Goal: Transaction & Acquisition: Purchase product/service

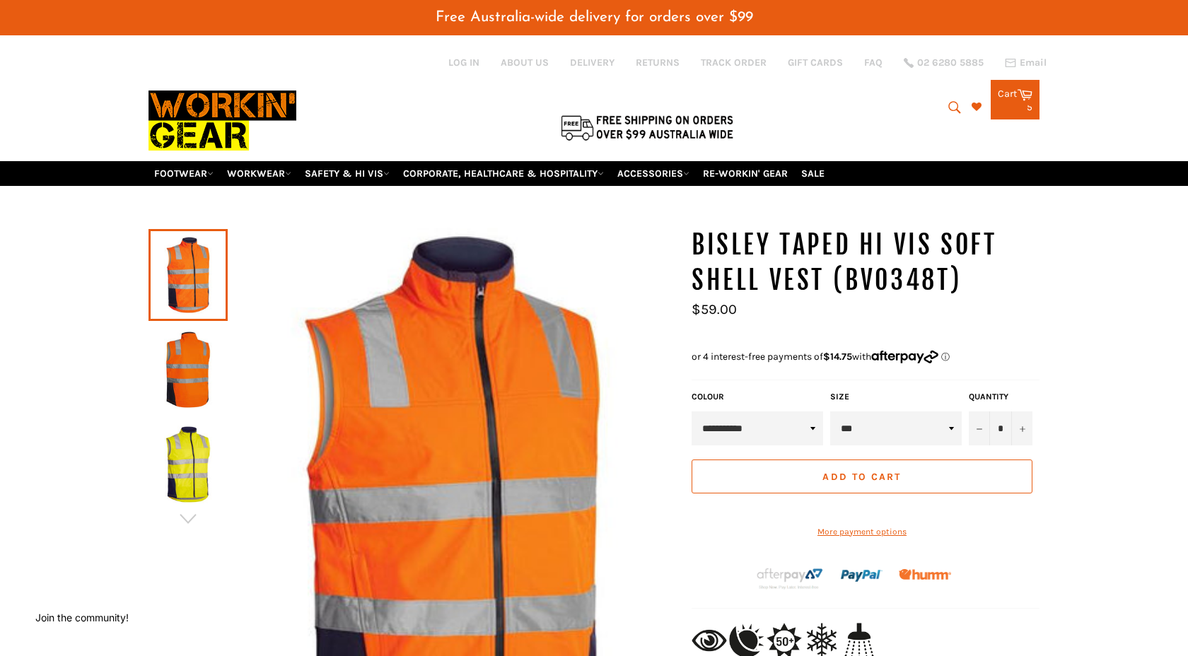
select select "**********"
select select "***"
click at [1023, 89] on icon at bounding box center [1025, 94] width 16 height 16
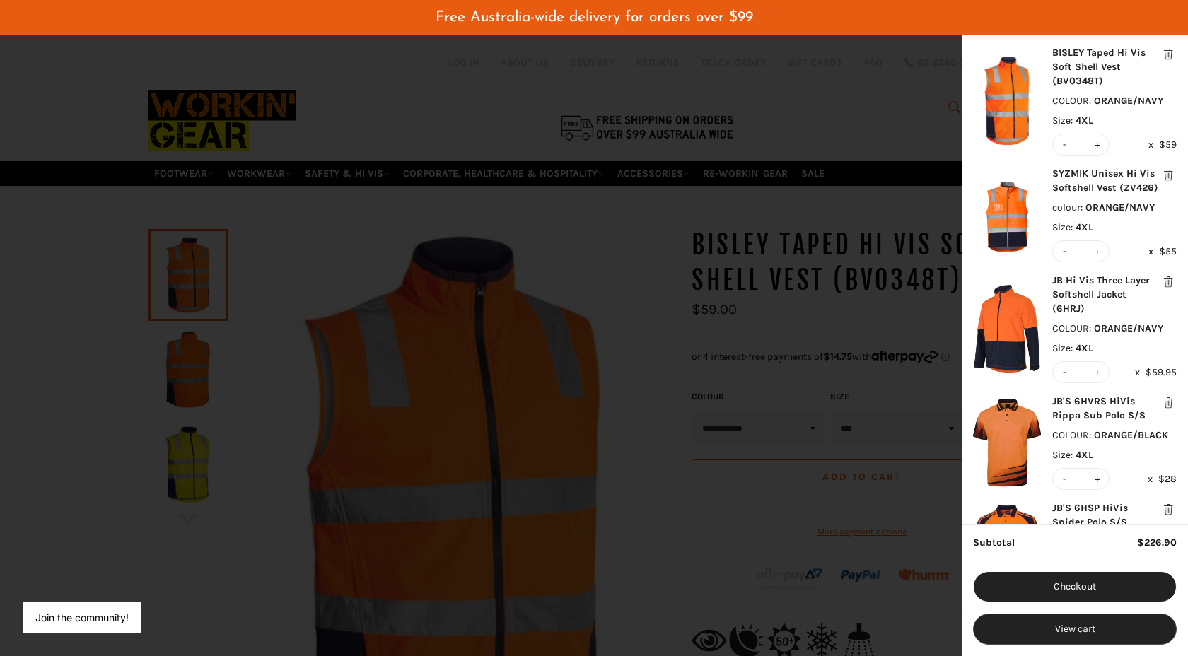
click at [1057, 628] on button "View cart" at bounding box center [1075, 629] width 204 height 31
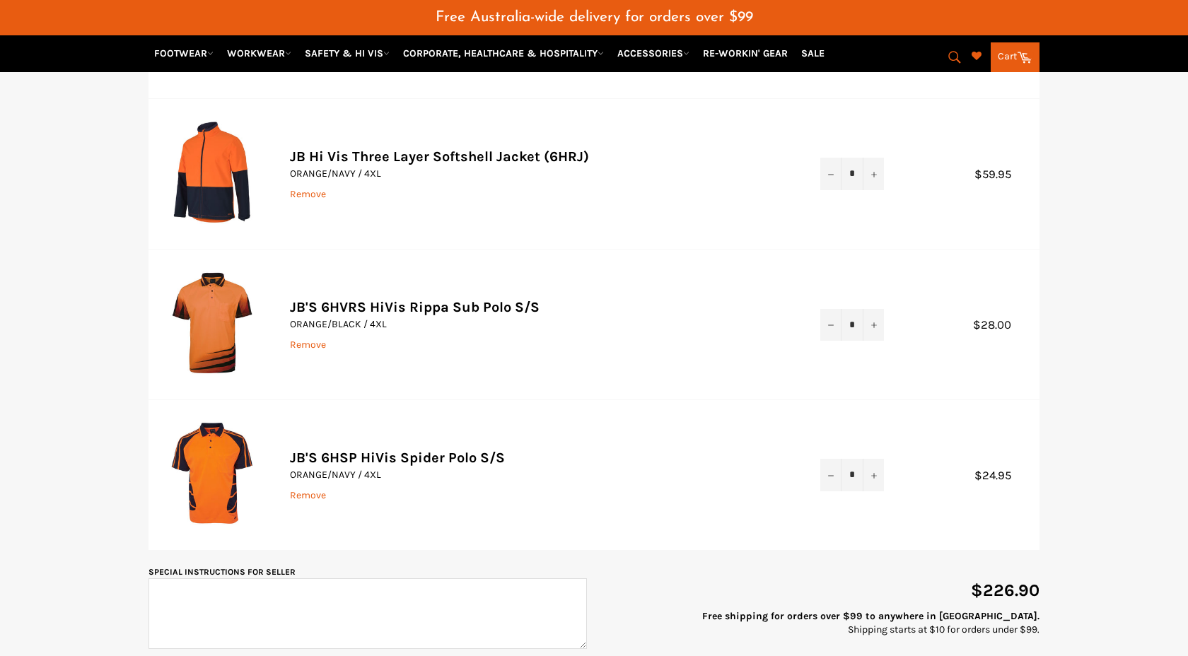
scroll to position [513, 0]
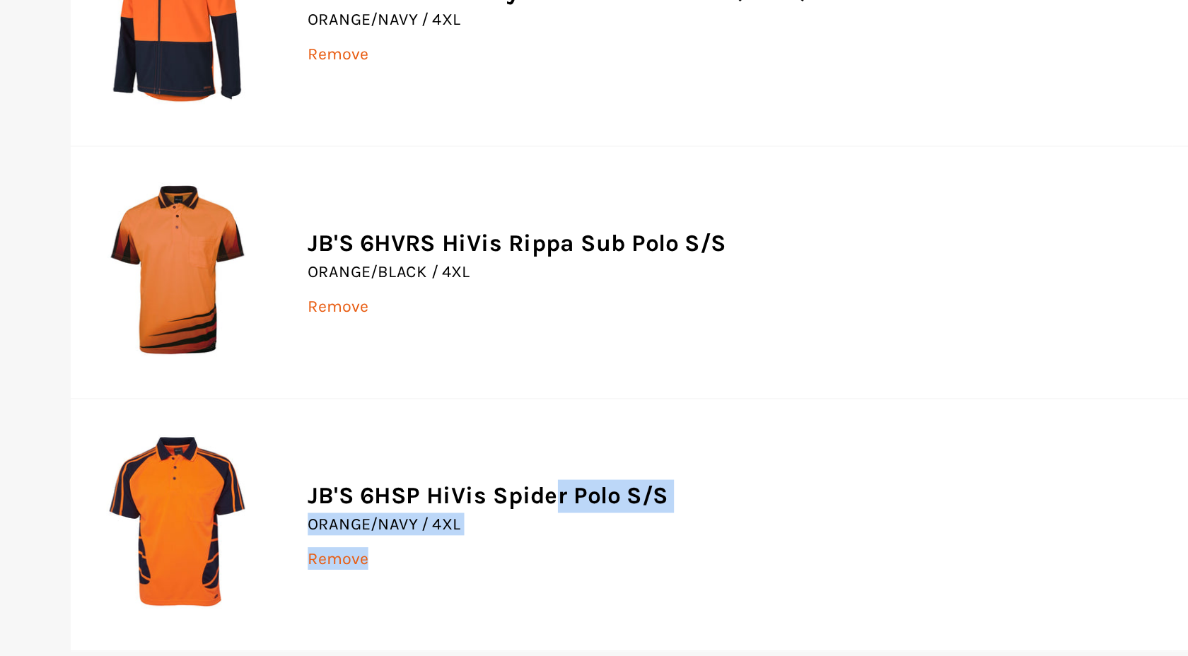
drag, startPoint x: 281, startPoint y: 415, endPoint x: 518, endPoint y: 492, distance: 249.0
click at [518, 492] on td "JB'S 6HSP HiVis Spider Polo S/S ORANGE/NAVY / 4XL Remove" at bounding box center [541, 474] width 531 height 150
click at [669, 413] on td "JB'S 6HSP HiVis Spider Polo S/S ORANGE/NAVY / 4XL Remove" at bounding box center [541, 474] width 531 height 150
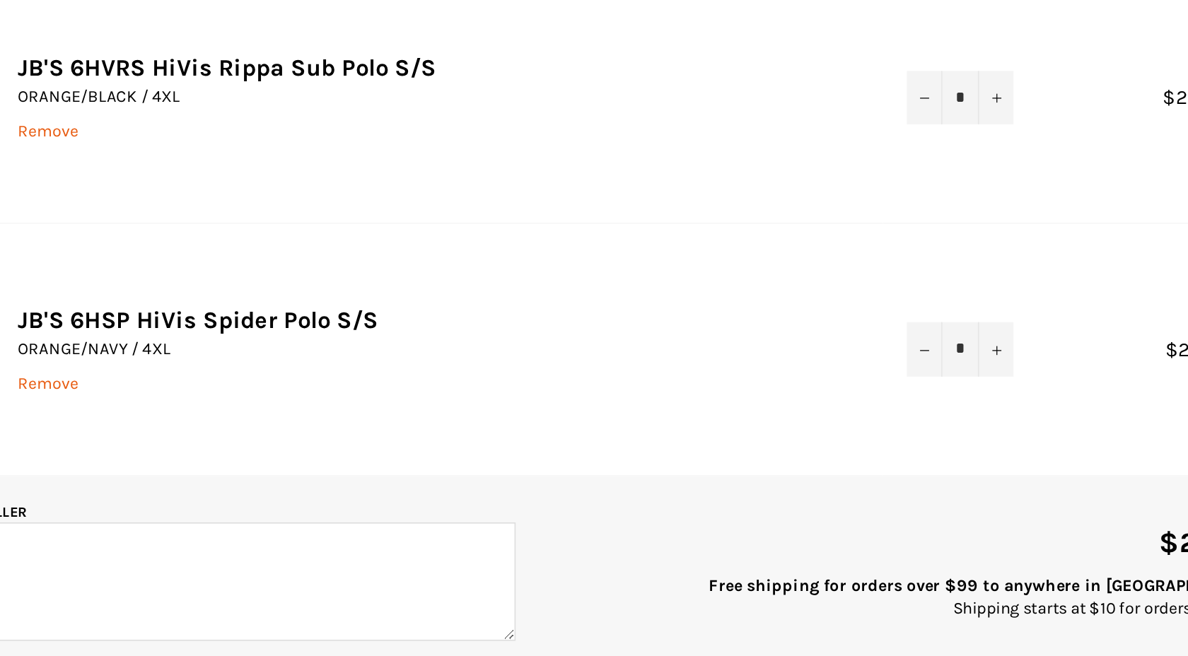
scroll to position [515, 0]
click at [874, 470] on icon "Increase item quantity by one" at bounding box center [875, 473] width 6 height 6
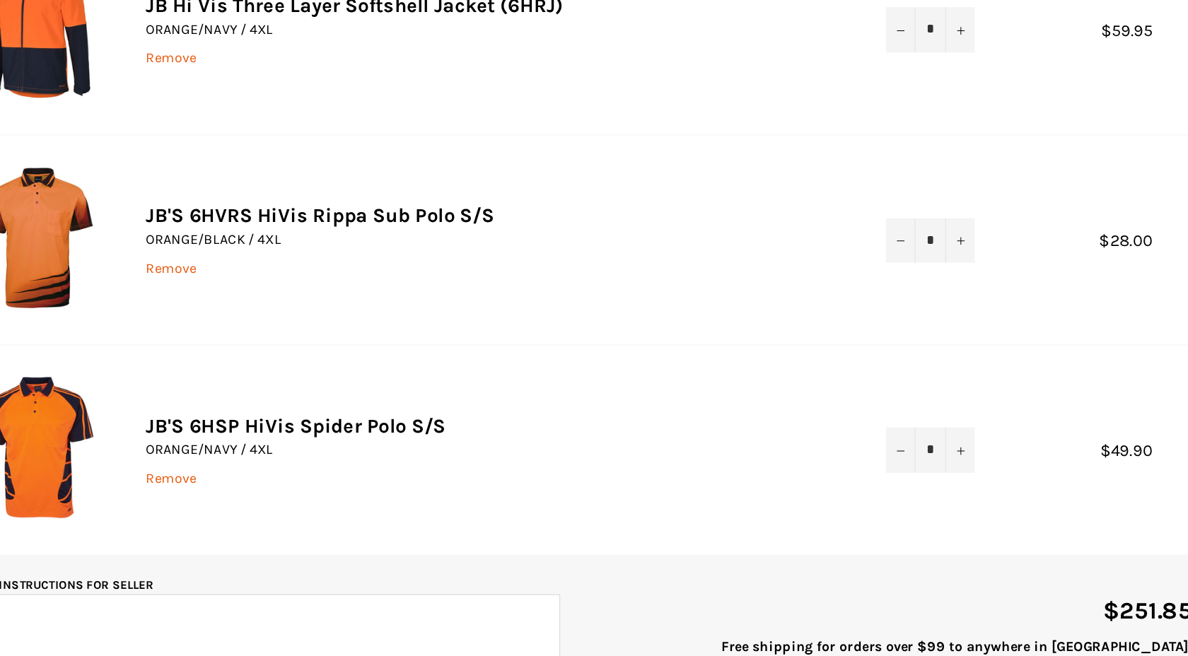
scroll to position [497, 0]
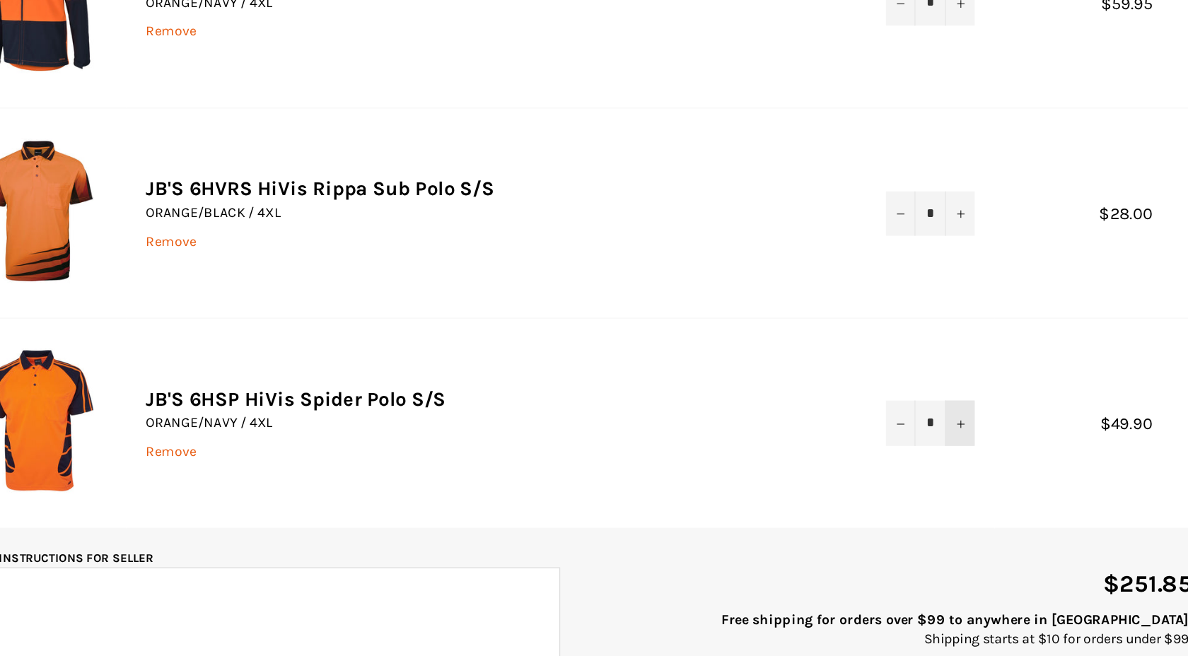
click at [873, 487] on icon "Increase item quantity by one" at bounding box center [875, 490] width 6 height 6
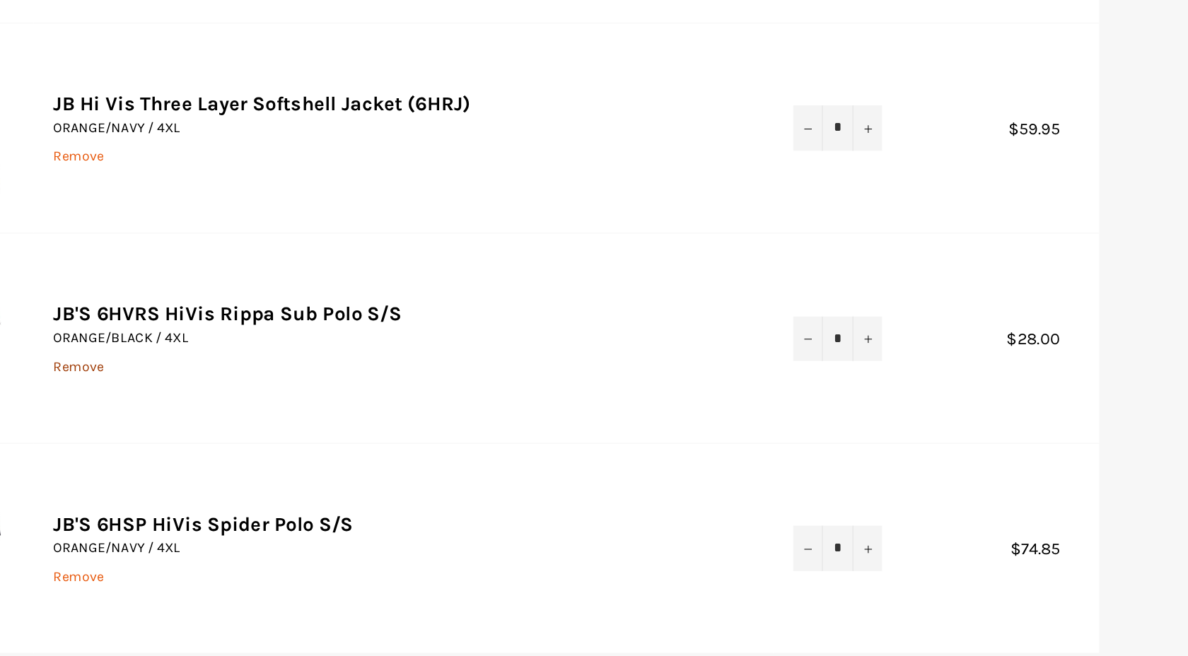
click at [304, 353] on link "Remove" at bounding box center [308, 359] width 36 height 12
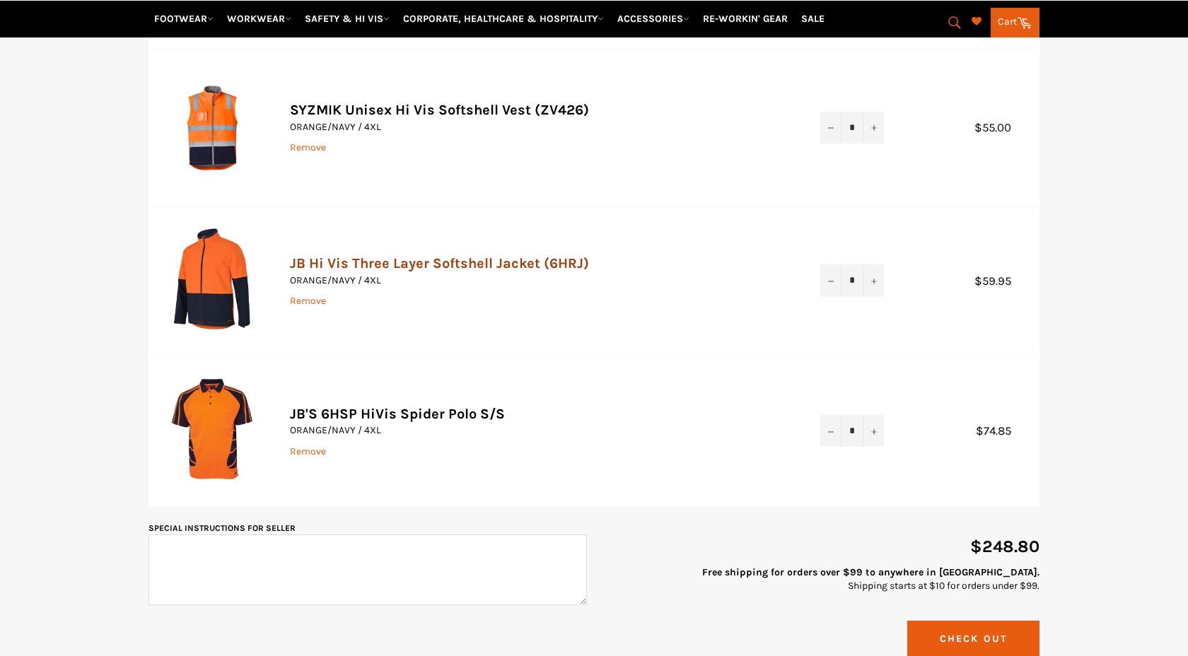
scroll to position [405, 0]
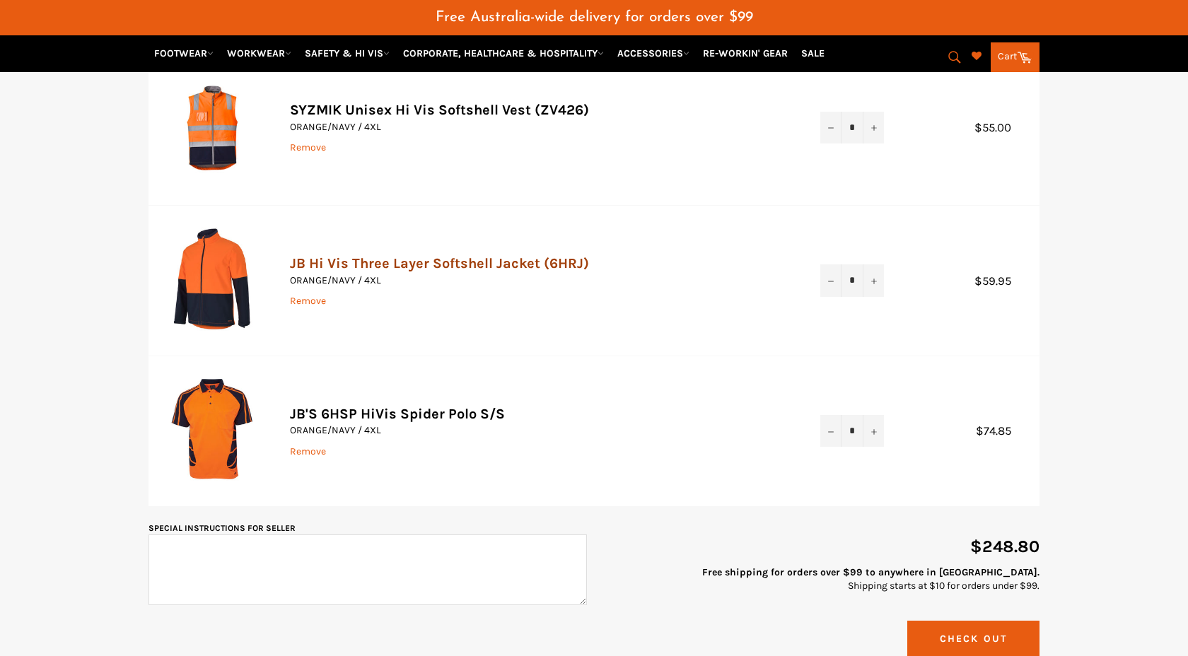
click at [361, 255] on link "JB Hi Vis Three Layer Softshell Jacket (6HRJ)" at bounding box center [439, 263] width 299 height 16
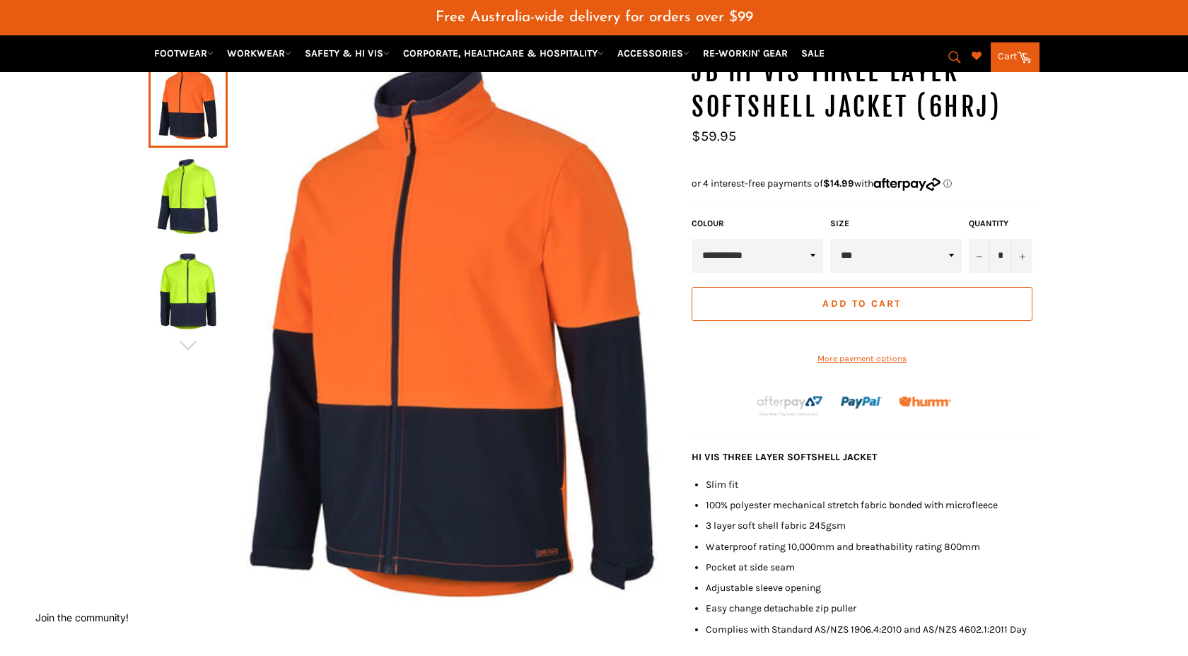
scroll to position [185, 0]
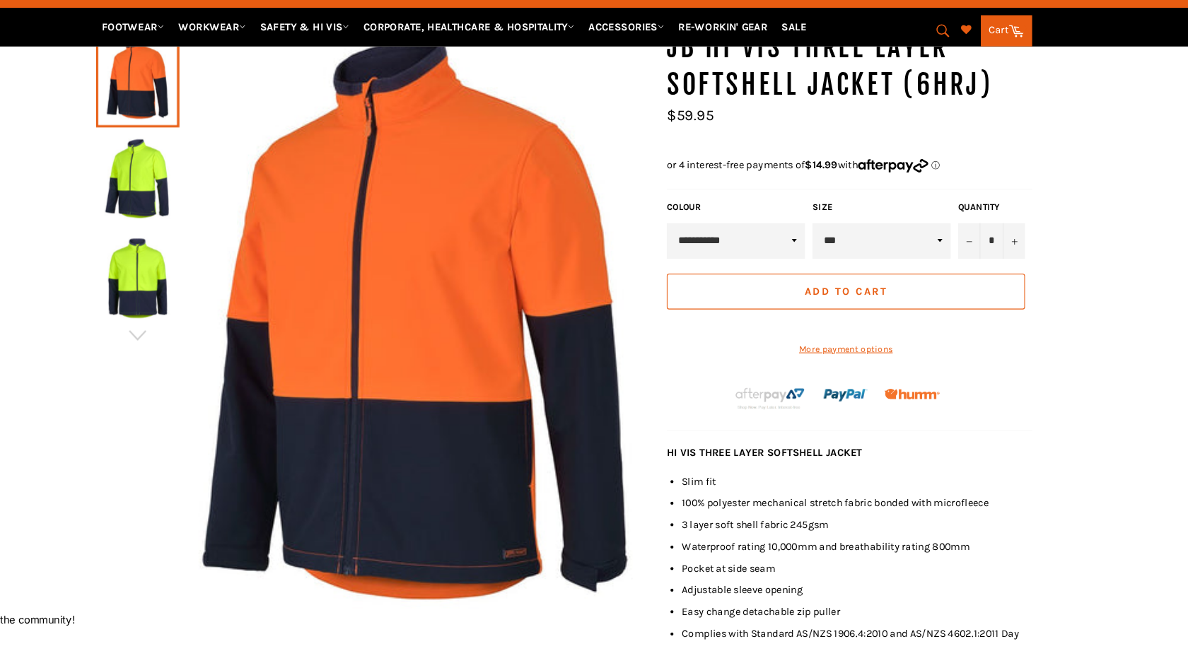
click at [187, 272] on img at bounding box center [188, 293] width 65 height 78
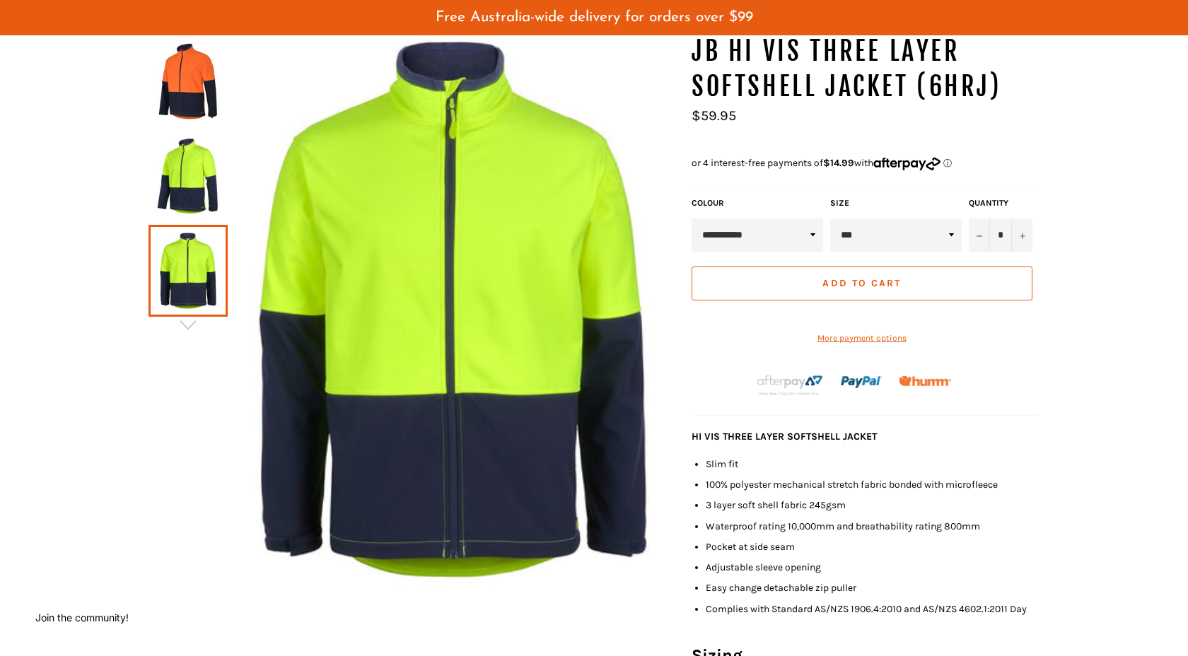
scroll to position [0, 0]
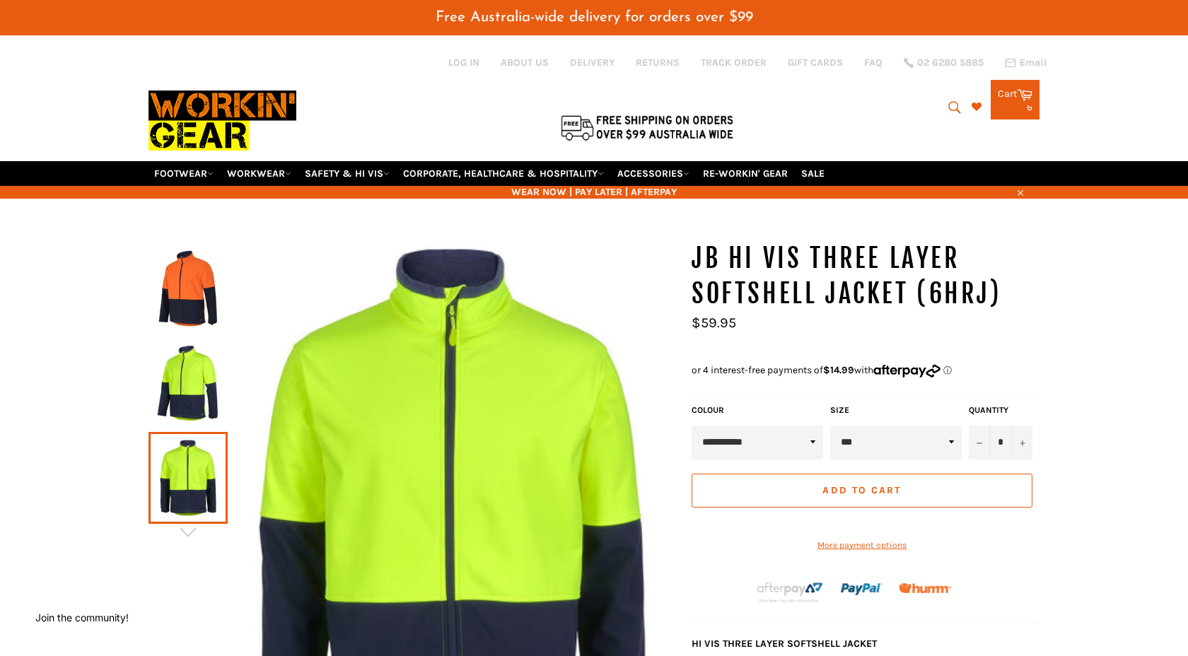
click at [1021, 89] on icon at bounding box center [1025, 94] width 15 height 11
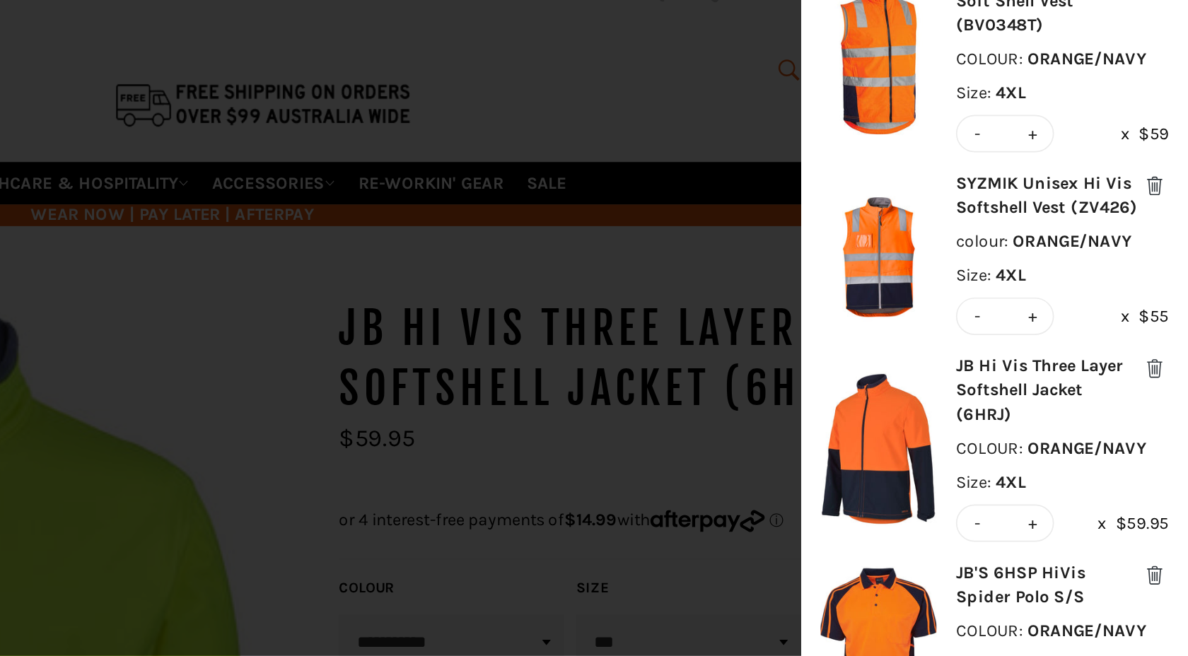
click at [1160, 177] on button "modal" at bounding box center [1168, 175] width 17 height 17
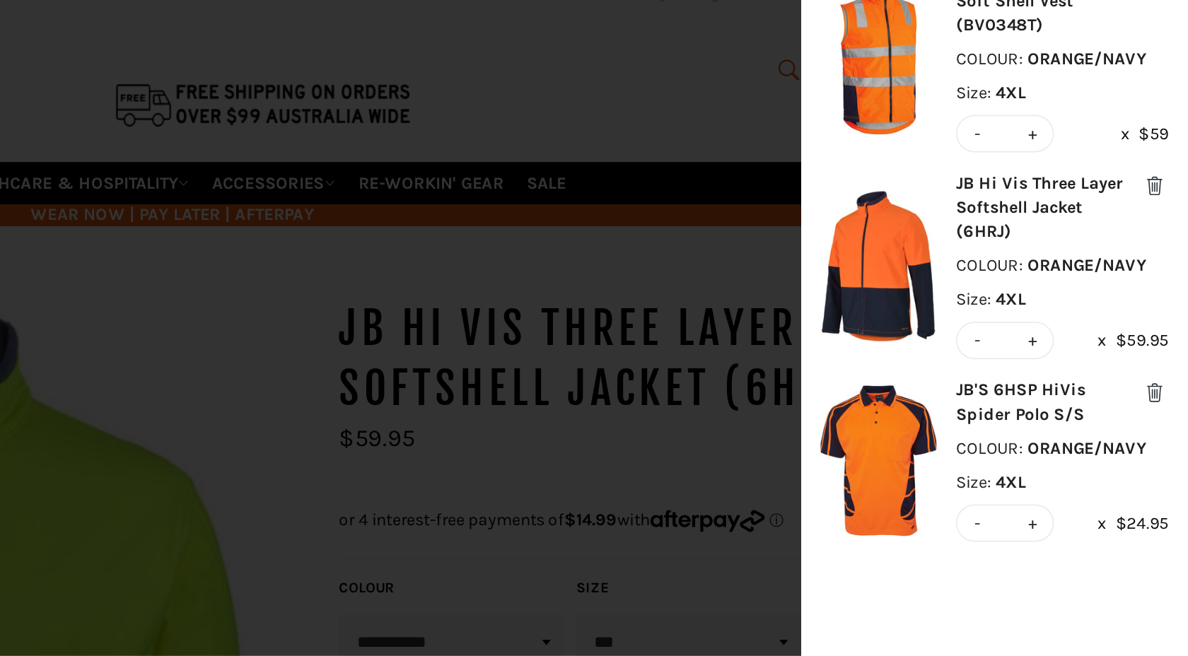
click at [1169, 173] on button "modal" at bounding box center [1168, 175] width 17 height 17
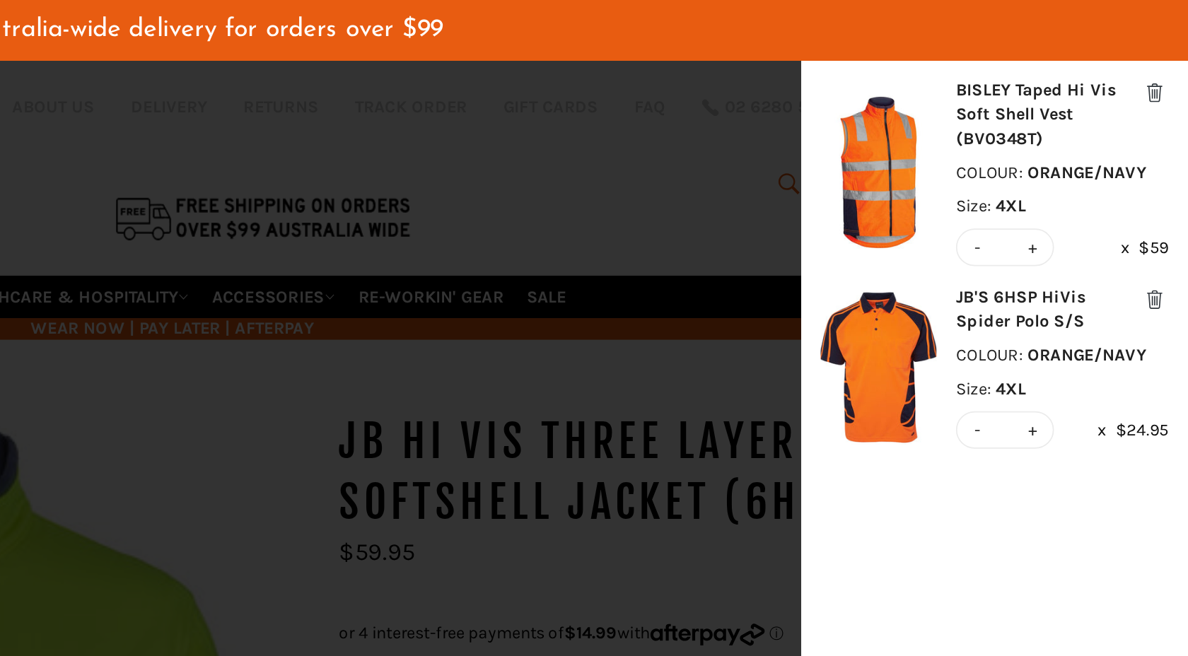
click at [1169, 53] on button "modal" at bounding box center [1168, 54] width 17 height 17
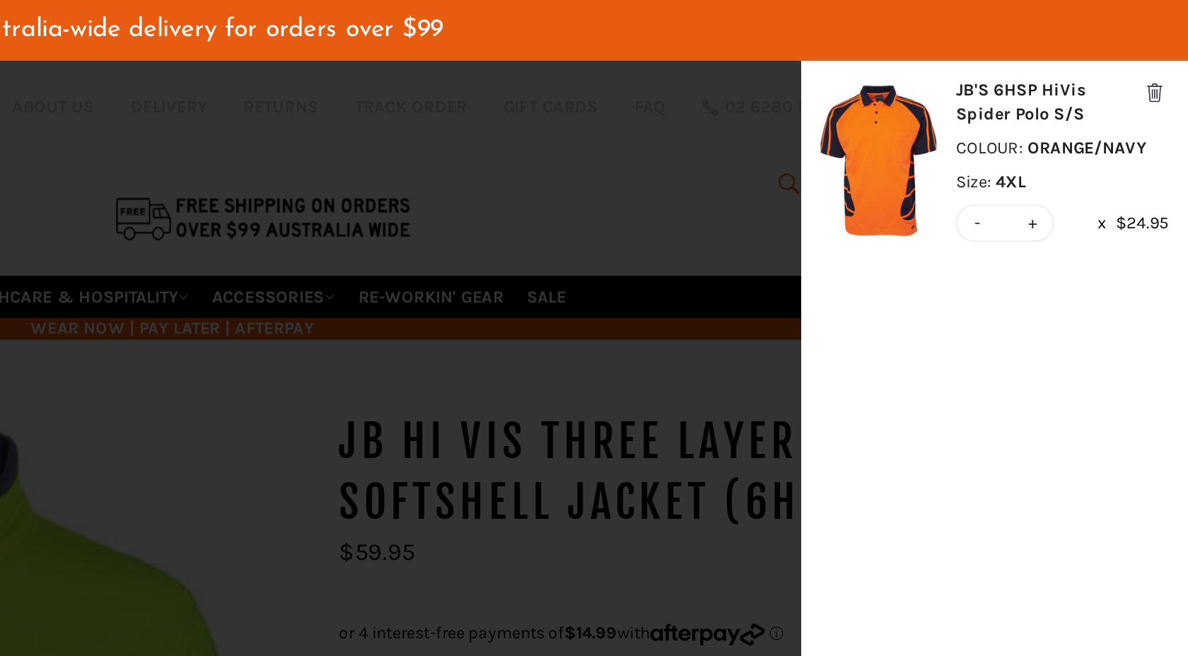
click at [783, 201] on div "modal" at bounding box center [594, 328] width 1188 height 656
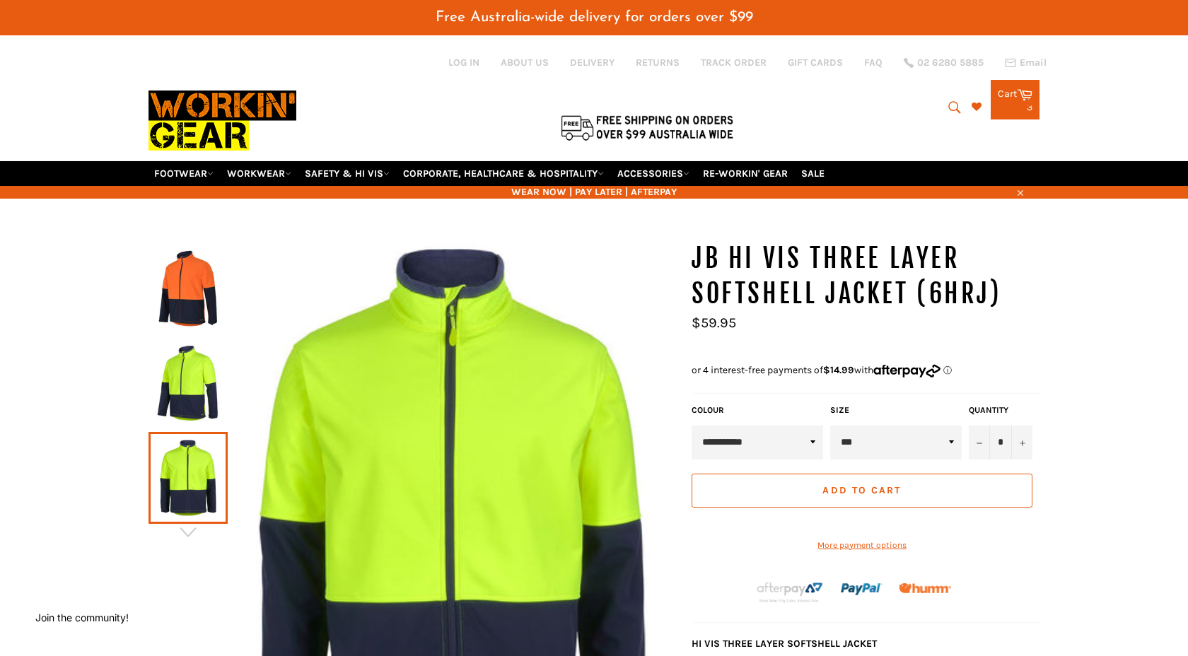
click at [1025, 90] on icon at bounding box center [1025, 94] width 15 height 11
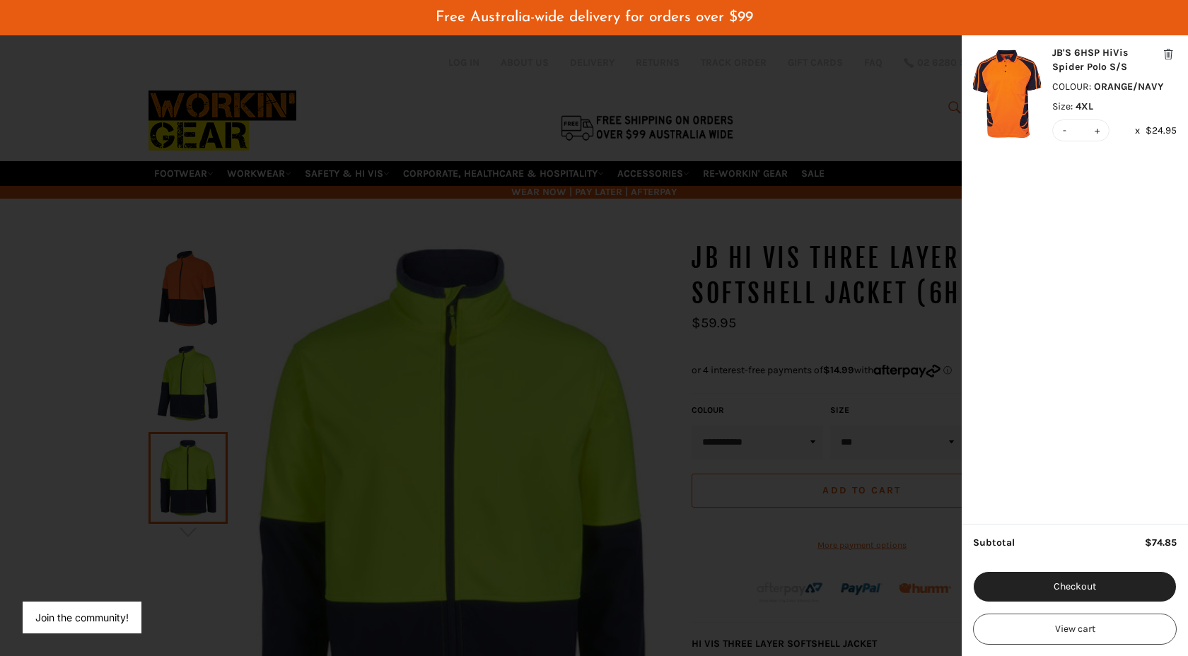
click at [1099, 129] on button "+" at bounding box center [1097, 130] width 10 height 21
type input "*"
click at [835, 105] on div "modal" at bounding box center [594, 328] width 1188 height 656
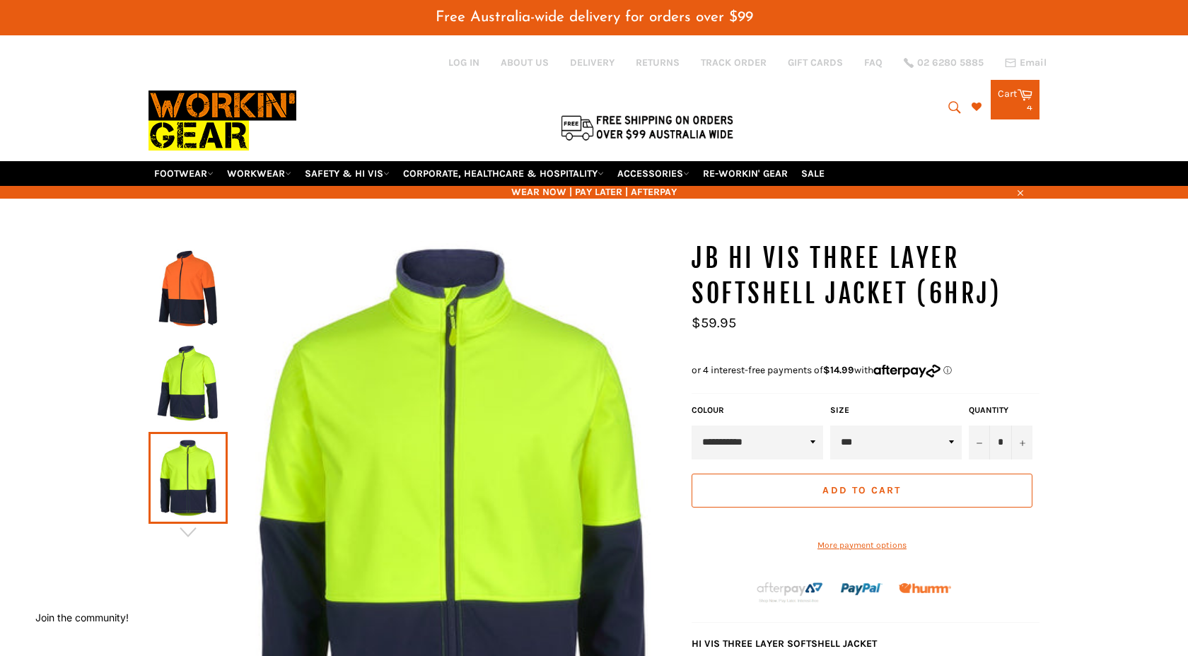
click at [1021, 103] on div "4 items" at bounding box center [1015, 108] width 35 height 10
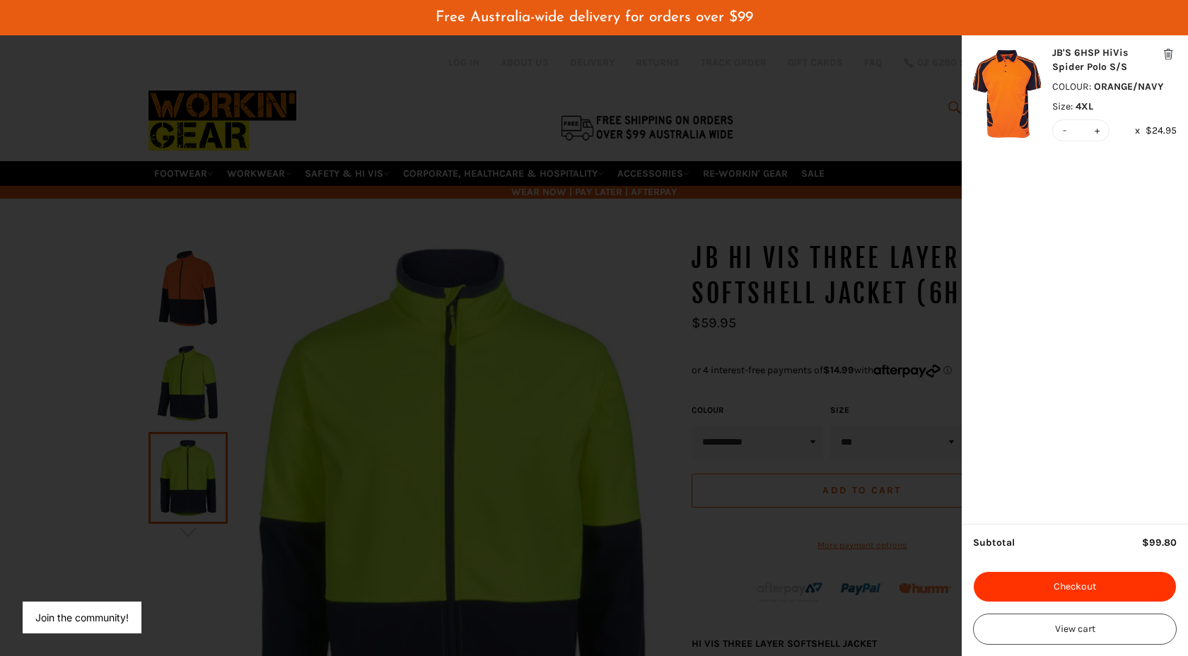
click at [1082, 590] on button "Checkout" at bounding box center [1075, 587] width 204 height 31
